Goal: Information Seeking & Learning: Learn about a topic

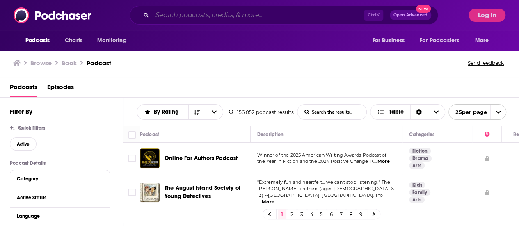
click at [224, 16] on input "Search podcasts, credits, & more..." at bounding box center [258, 15] width 212 height 13
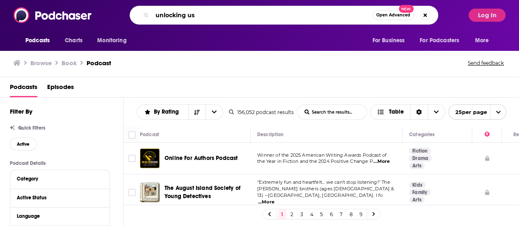
type input "unlocking us"
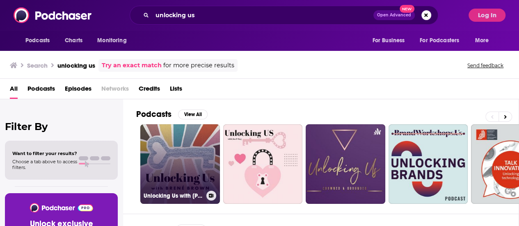
click at [208, 140] on link "Unlocking Us with [PERSON_NAME]" at bounding box center [180, 164] width 80 height 80
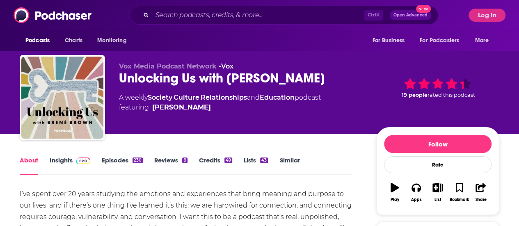
click at [125, 164] on link "Episodes 230" at bounding box center [122, 165] width 41 height 19
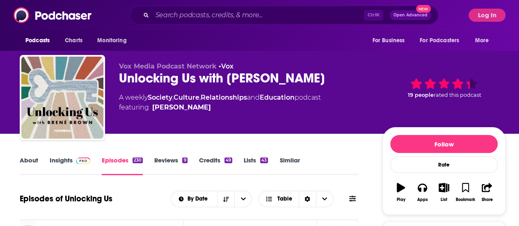
scroll to position [123, 0]
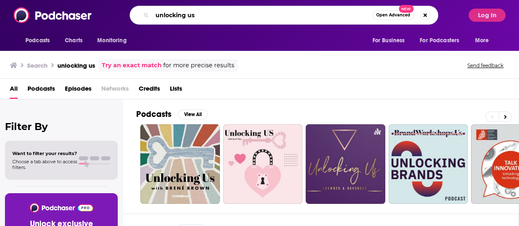
drag, startPoint x: 198, startPoint y: 16, endPoint x: 0, endPoint y: -3, distance: 199.0
click at [0, 0] on html "Podcasts Charts Monitoring unlocking us Open Advanced New For Business For Podc…" at bounding box center [259, 113] width 519 height 226
type input "[PERSON_NAME]"
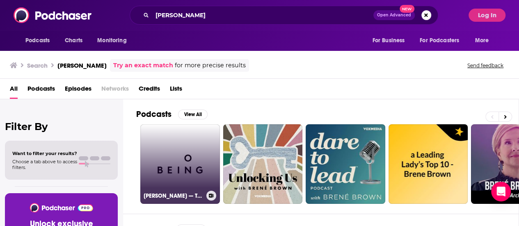
click at [171, 160] on link "[PERSON_NAME] — The Courage to Be Vulnerable" at bounding box center [180, 164] width 80 height 80
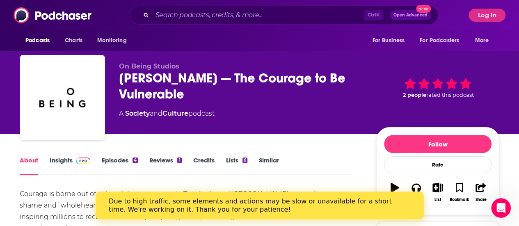
click at [113, 161] on link "Episodes 4" at bounding box center [120, 165] width 36 height 19
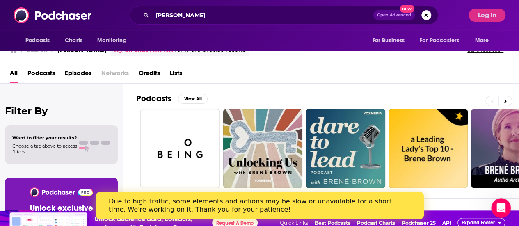
scroll to position [25, 0]
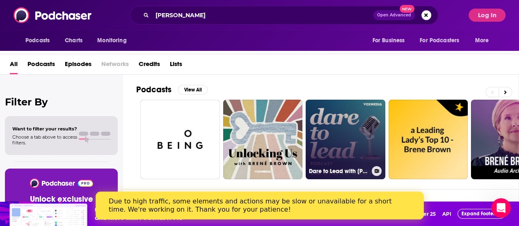
click at [358, 154] on link "Dare to Lead with [PERSON_NAME]" at bounding box center [346, 140] width 80 height 80
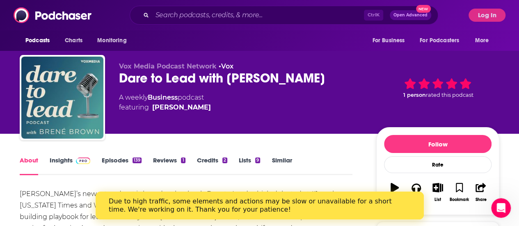
click at [119, 162] on link "Episodes 139" at bounding box center [122, 165] width 40 height 19
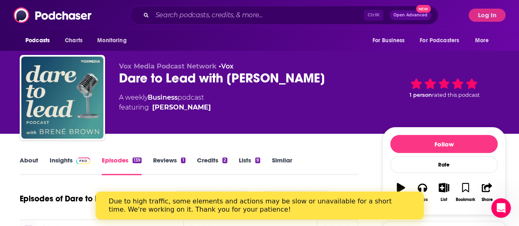
scroll to position [164, 0]
